Goal: Find specific page/section: Find specific page/section

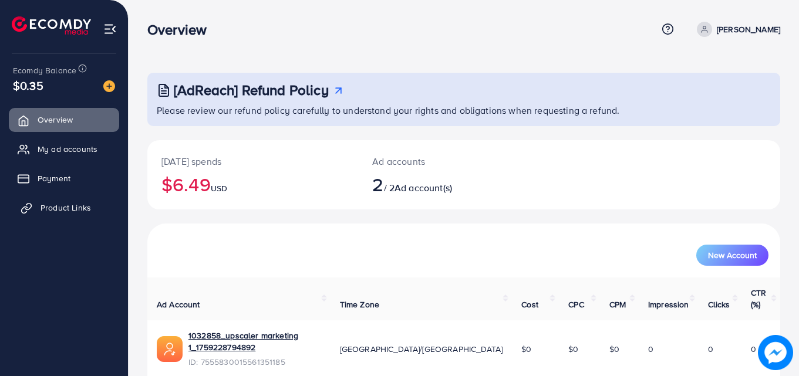
click at [60, 208] on span "Product Links" at bounding box center [65, 208] width 50 height 12
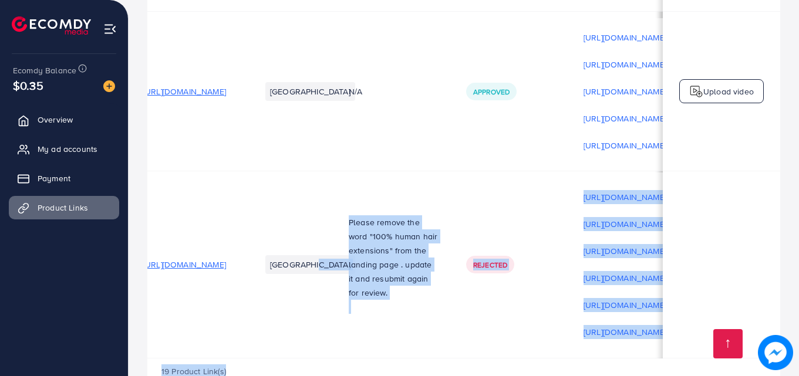
scroll to position [1, 18]
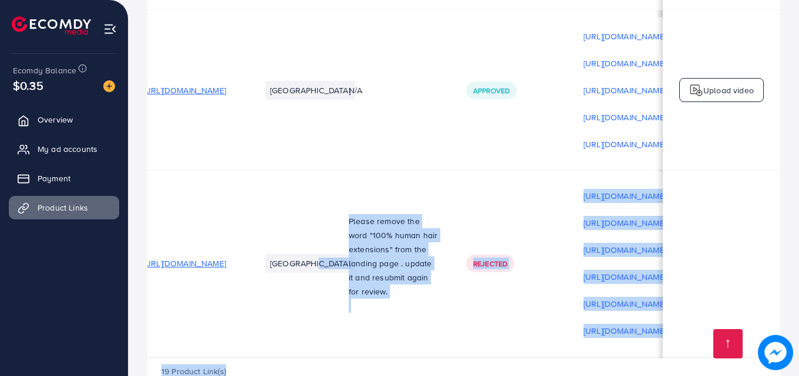
drag, startPoint x: 333, startPoint y: 325, endPoint x: 410, endPoint y: 315, distance: 77.6
click at [401, 359] on div "19 Product Link(s)" at bounding box center [463, 376] width 633 height 34
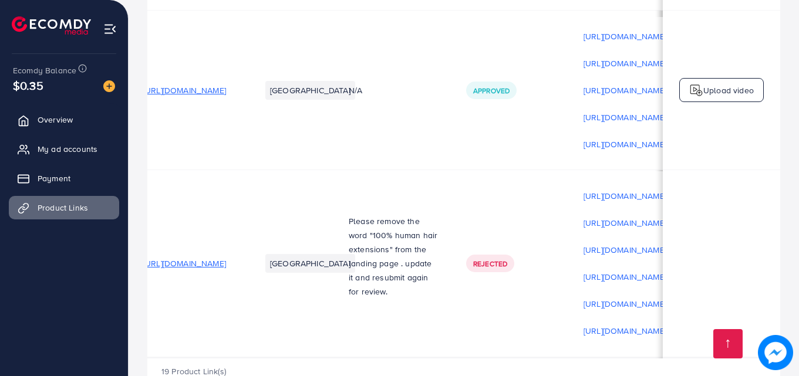
click at [335, 268] on td "[GEOGRAPHIC_DATA]" at bounding box center [291, 263] width 88 height 187
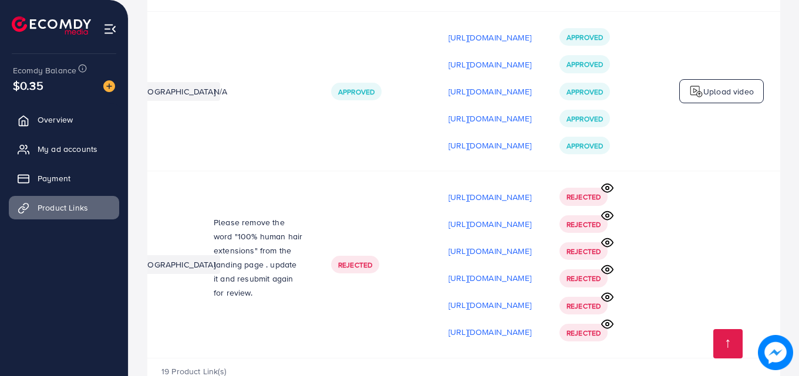
scroll to position [0, 297]
click at [610, 182] on icon at bounding box center [607, 188] width 12 height 12
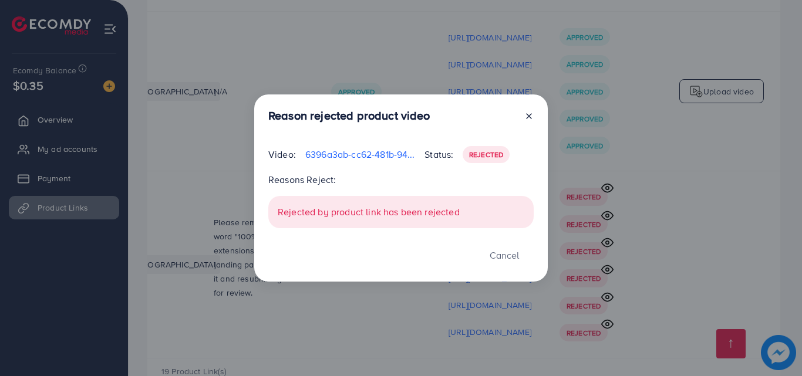
click at [532, 117] on icon at bounding box center [528, 116] width 9 height 9
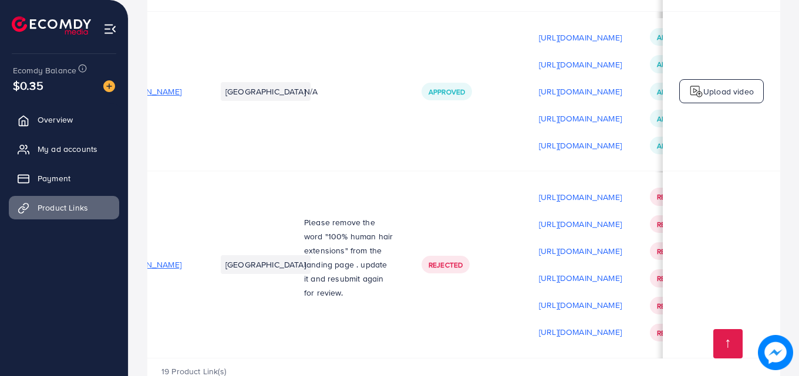
scroll to position [0, 0]
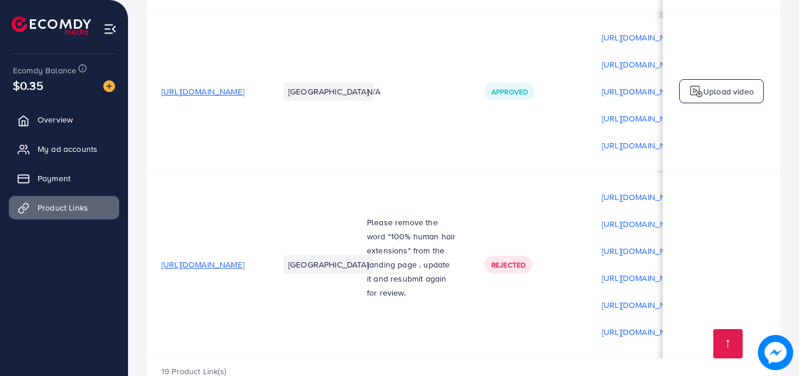
click at [222, 259] on span "[URL][DOMAIN_NAME]" at bounding box center [202, 265] width 83 height 12
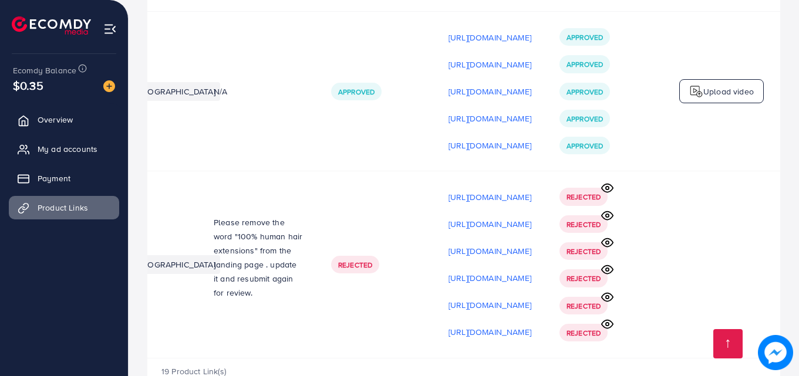
drag, startPoint x: 501, startPoint y: 351, endPoint x: 495, endPoint y: 348, distance: 7.1
click at [497, 359] on div "19 Product Link(s)" at bounding box center [463, 376] width 633 height 34
